Goal: Task Accomplishment & Management: Manage account settings

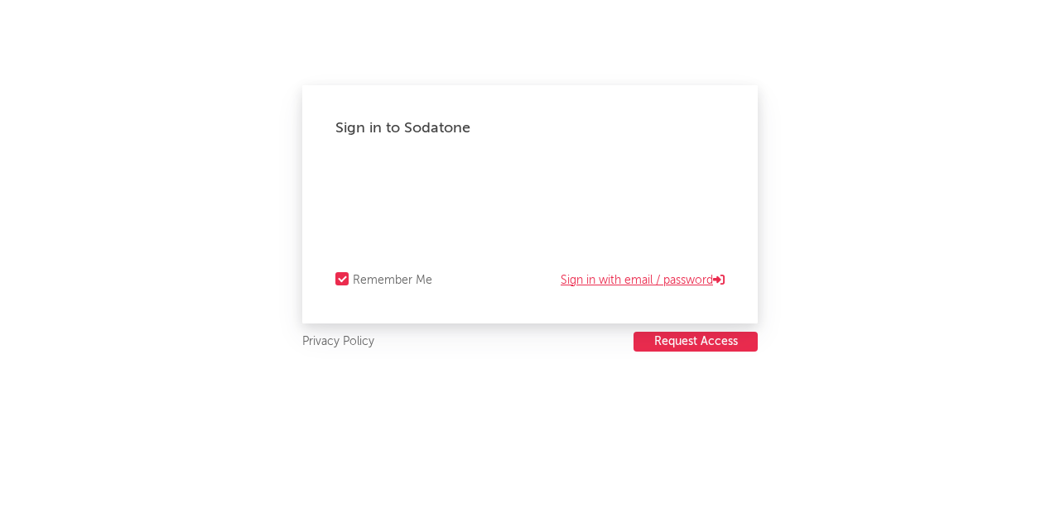
click at [626, 281] on link "Sign in with email / password" at bounding box center [642, 281] width 164 height 20
select select "other"
